Goal: Task Accomplishment & Management: Manage account settings

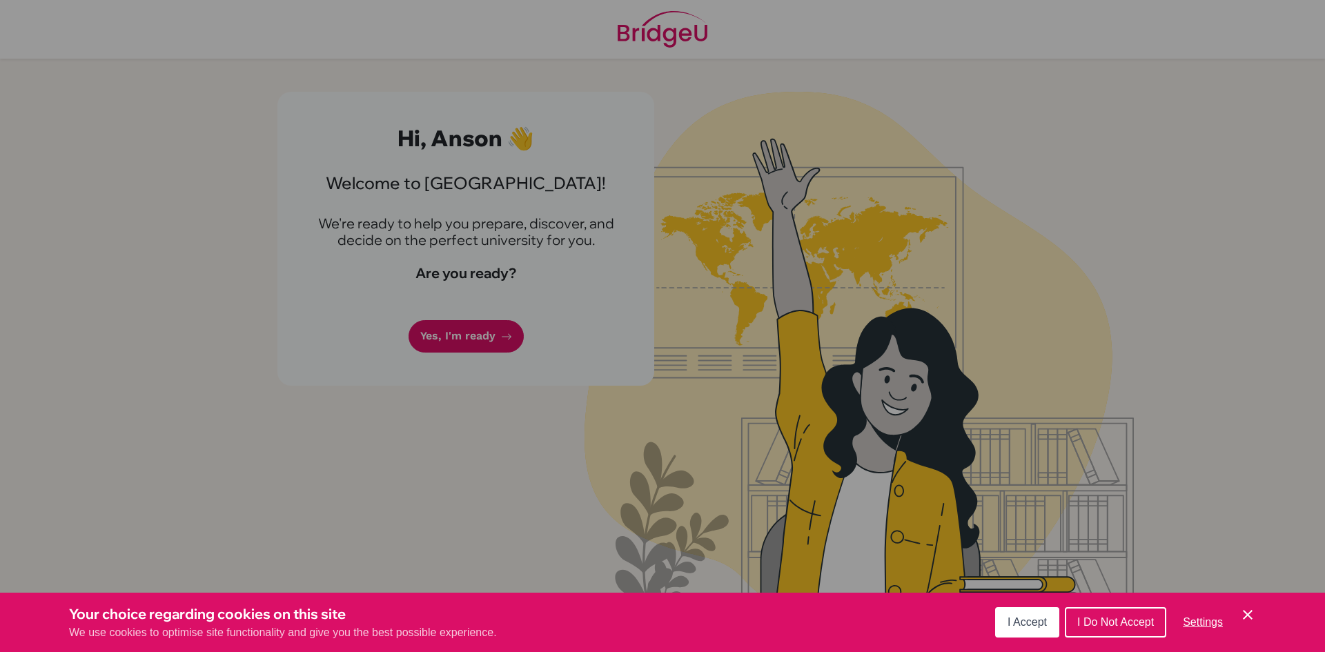
click at [1022, 626] on span "I Accept" at bounding box center [1027, 622] width 39 height 12
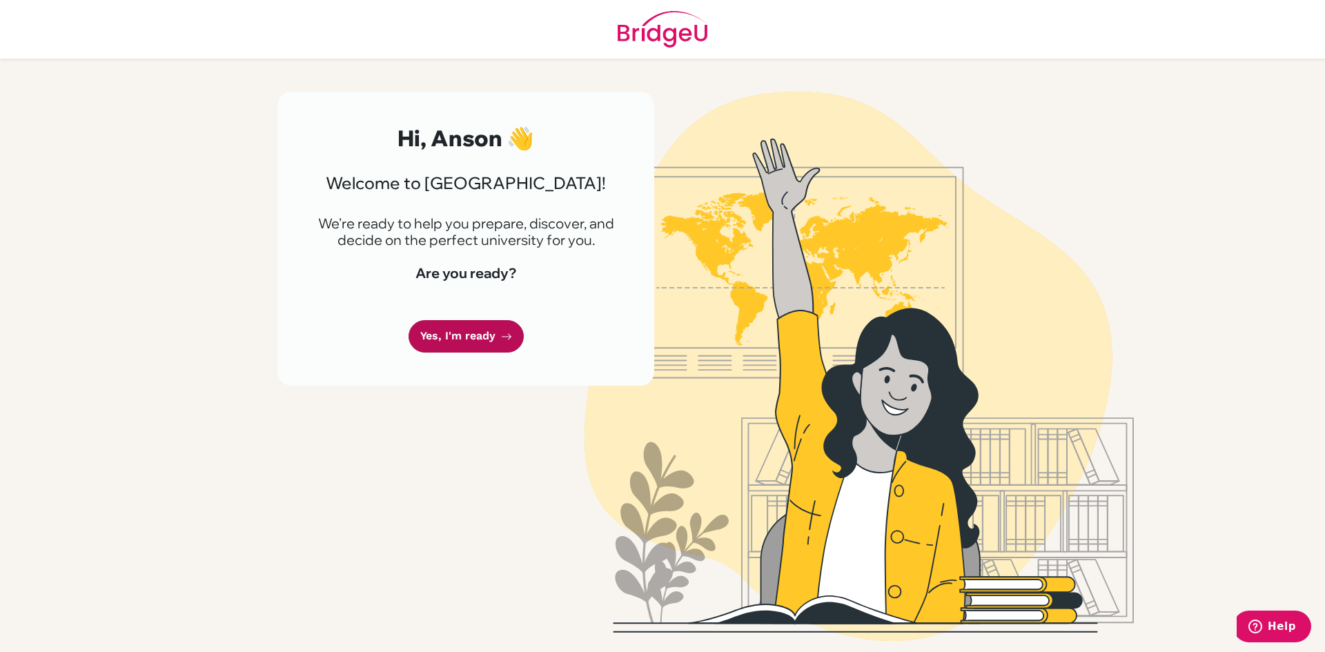
click at [494, 351] on link "Yes, I'm ready" at bounding box center [466, 336] width 115 height 32
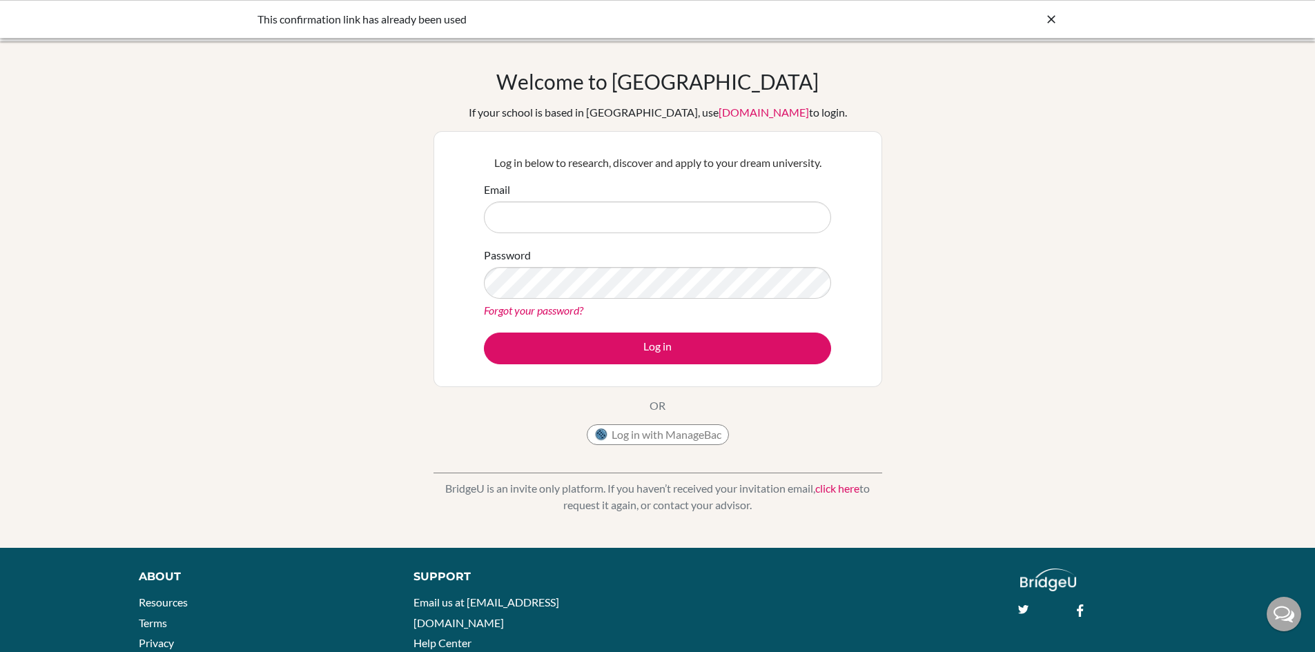
click at [352, 14] on div "This confirmation link has already been used" at bounding box center [554, 19] width 594 height 17
click at [598, 224] on input "Email" at bounding box center [657, 218] width 347 height 32
type input "[EMAIL_ADDRESS][DOMAIN_NAME]"
click at [484, 333] on button "Log in" at bounding box center [657, 349] width 347 height 32
